Goal: Check status: Check status

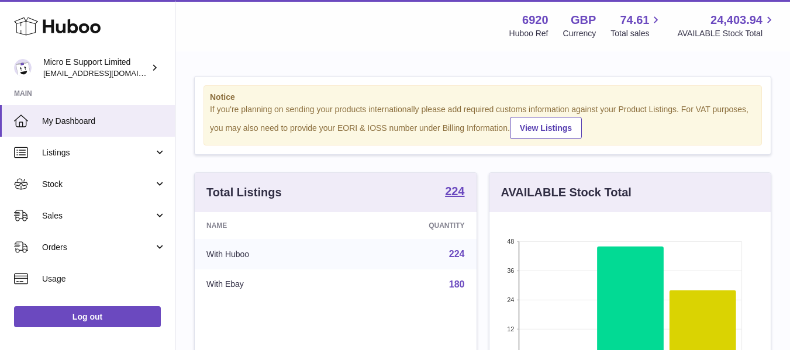
scroll to position [182, 281]
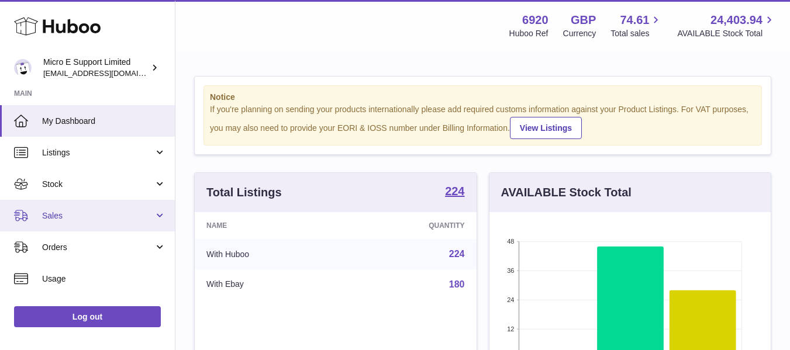
click at [98, 223] on link "Sales" at bounding box center [87, 216] width 175 height 32
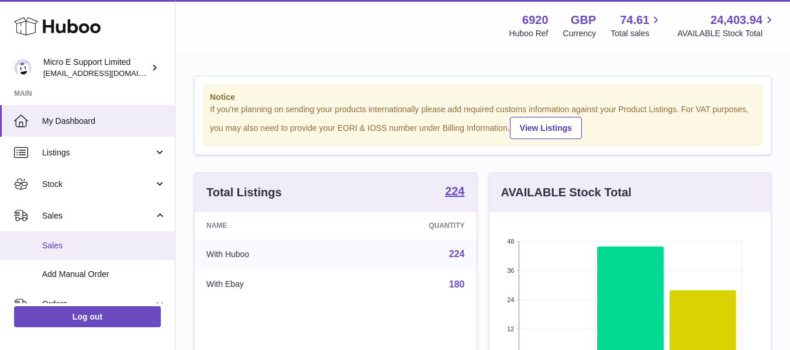
click at [64, 240] on span "Sales" at bounding box center [104, 245] width 124 height 11
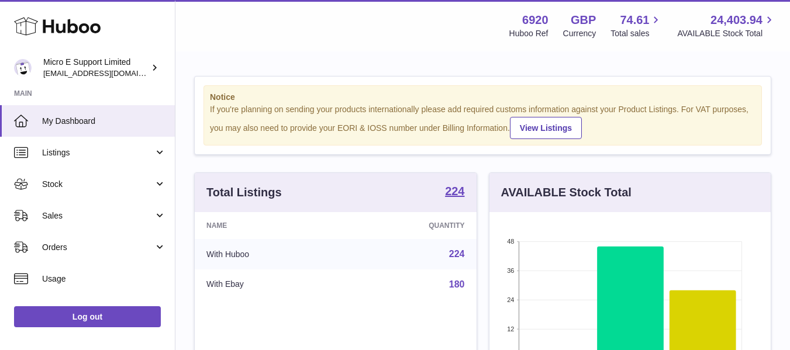
scroll to position [182, 281]
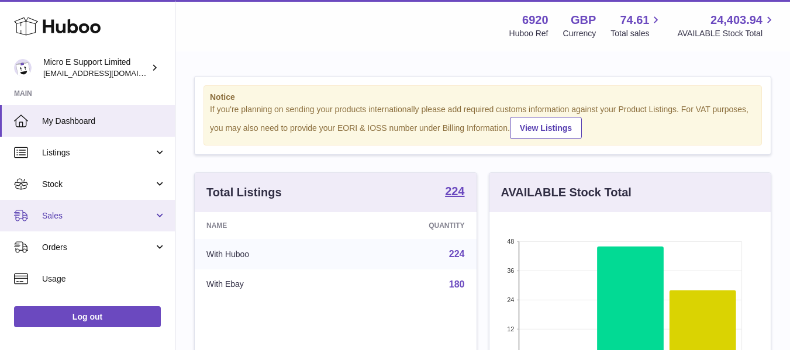
click at [101, 216] on span "Sales" at bounding box center [98, 215] width 112 height 11
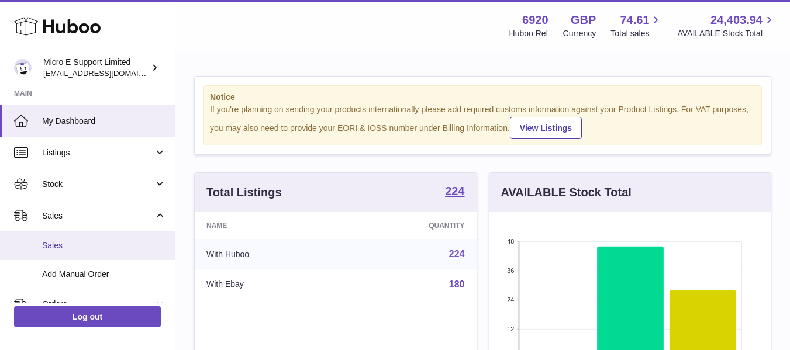
click at [72, 243] on span "Sales" at bounding box center [104, 245] width 124 height 11
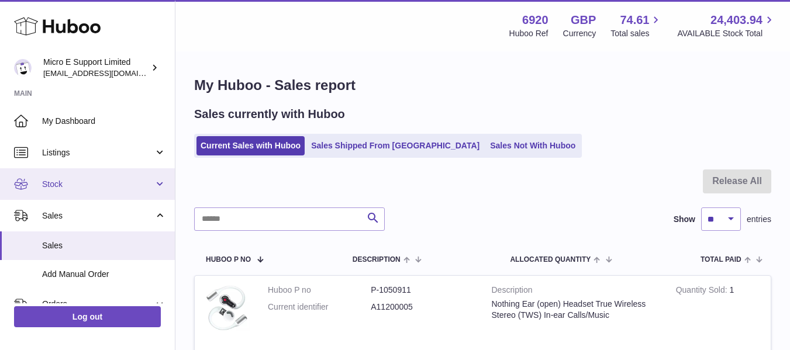
click at [136, 189] on span "Stock" at bounding box center [98, 184] width 112 height 11
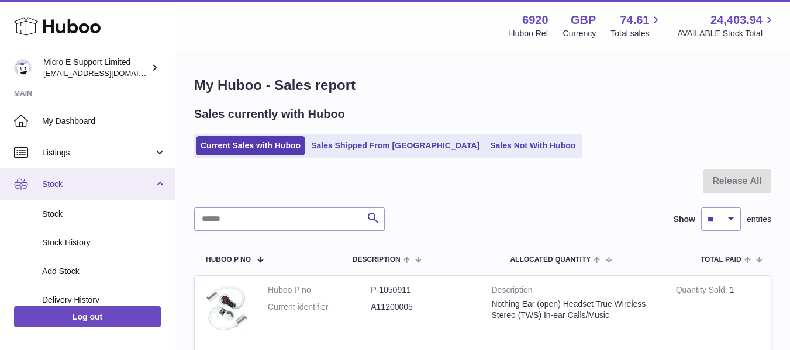
click at [156, 183] on link "Stock" at bounding box center [87, 184] width 175 height 32
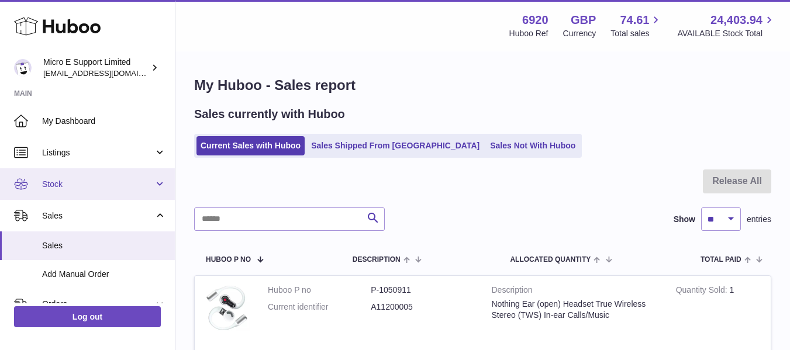
click at [140, 185] on span "Stock" at bounding box center [98, 184] width 112 height 11
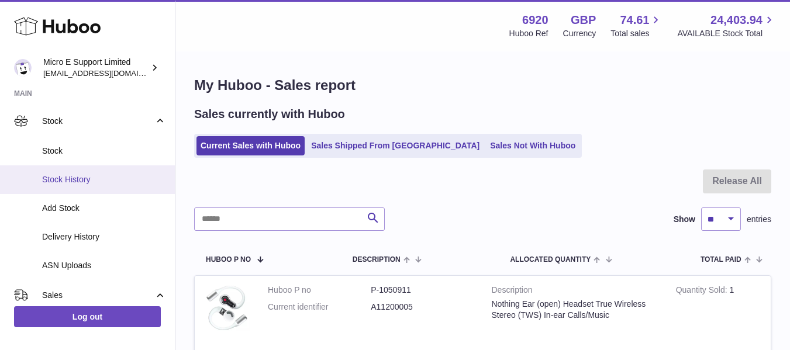
scroll to position [65, 0]
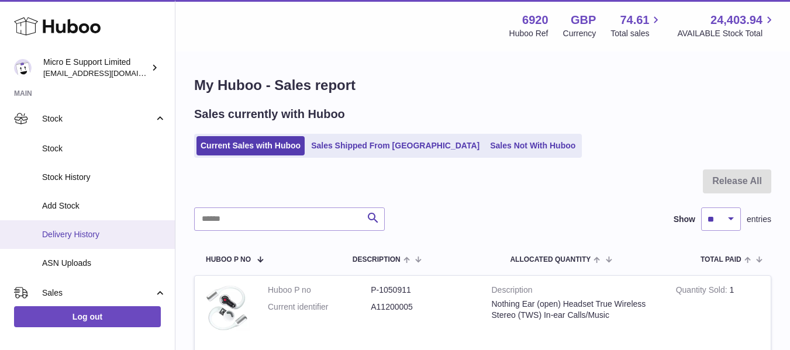
click at [92, 230] on span "Delivery History" at bounding box center [104, 234] width 124 height 11
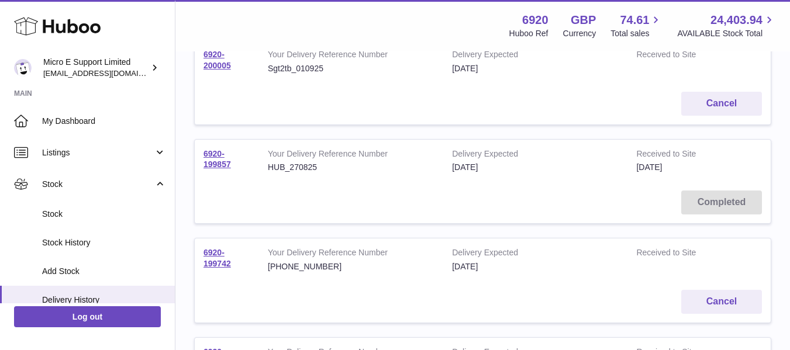
scroll to position [273, 0]
click at [219, 158] on td "6920-199857" at bounding box center [227, 160] width 64 height 43
click at [220, 162] on link "6920-199857" at bounding box center [216, 159] width 27 height 20
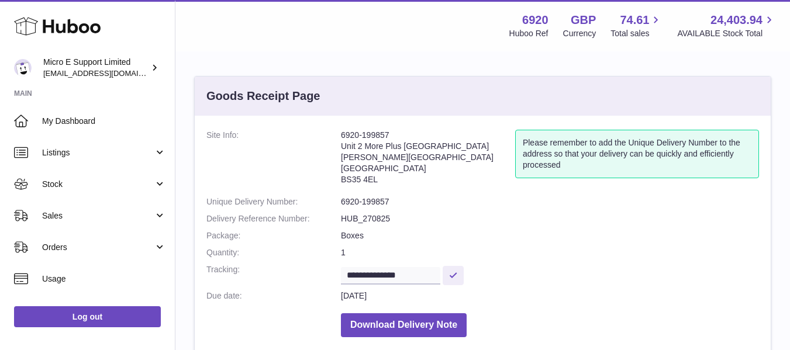
drag, startPoint x: 341, startPoint y: 134, endPoint x: 389, endPoint y: 180, distance: 65.3
click at [389, 180] on address "6920-199857 Unit 2 More Plus Central Park Hudson Ave Severn Beach BS35 4EL" at bounding box center [428, 160] width 174 height 61
copy address "6920-199857 Unit 2 More Plus Central Park Hudson Ave Severn Beach BS35 4EL"
